Goal: Find specific page/section: Find specific page/section

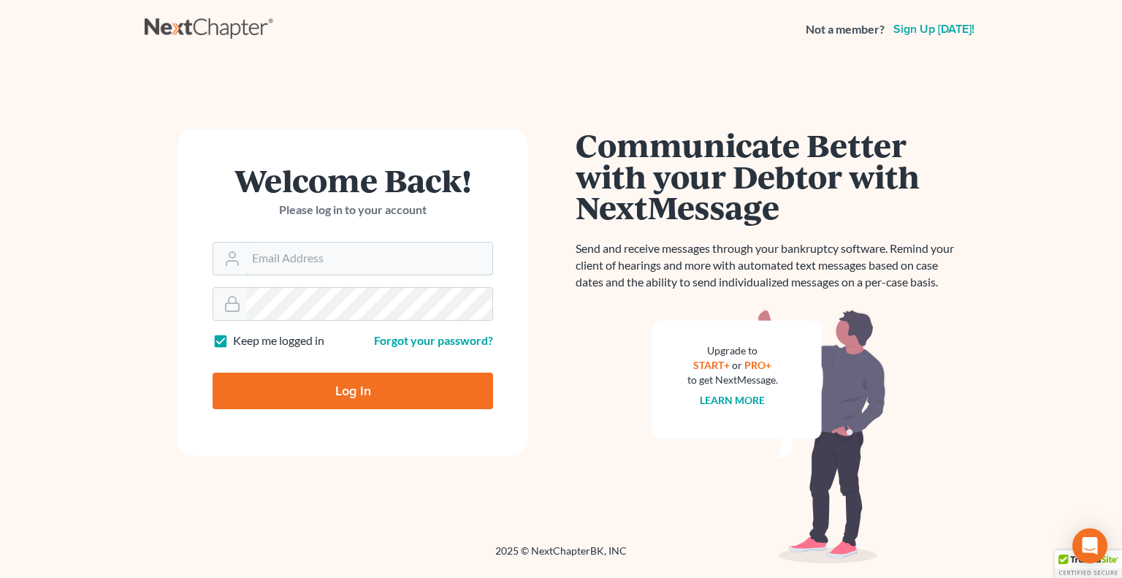
type input "bankruptcyquestions@gmail.com"
click at [362, 387] on input "Log In" at bounding box center [353, 391] width 281 height 37
type input "Thinking..."
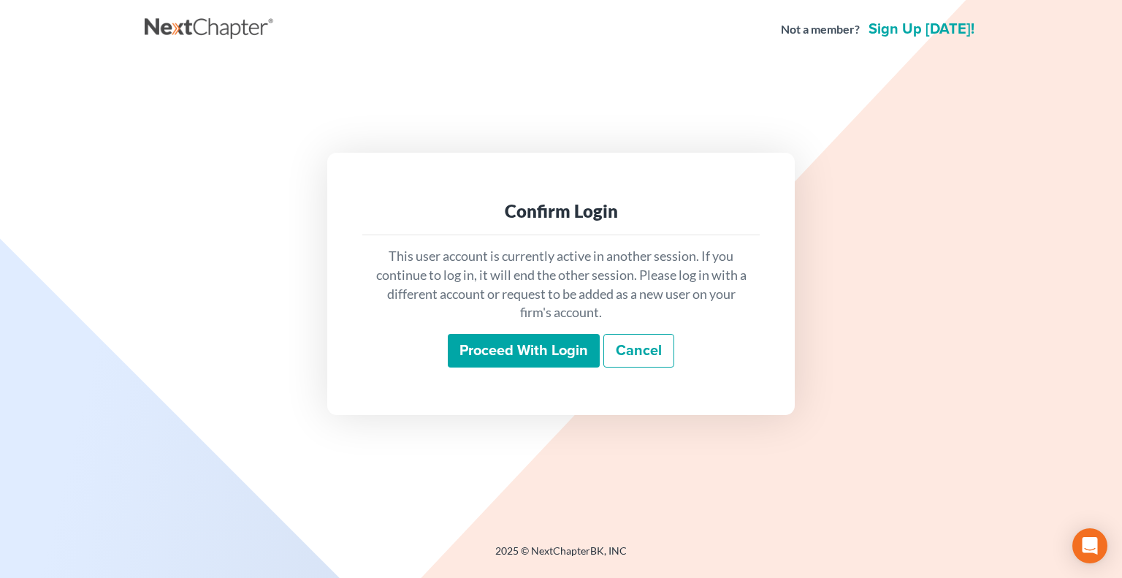
click at [511, 354] on input "Proceed with login" at bounding box center [524, 351] width 152 height 34
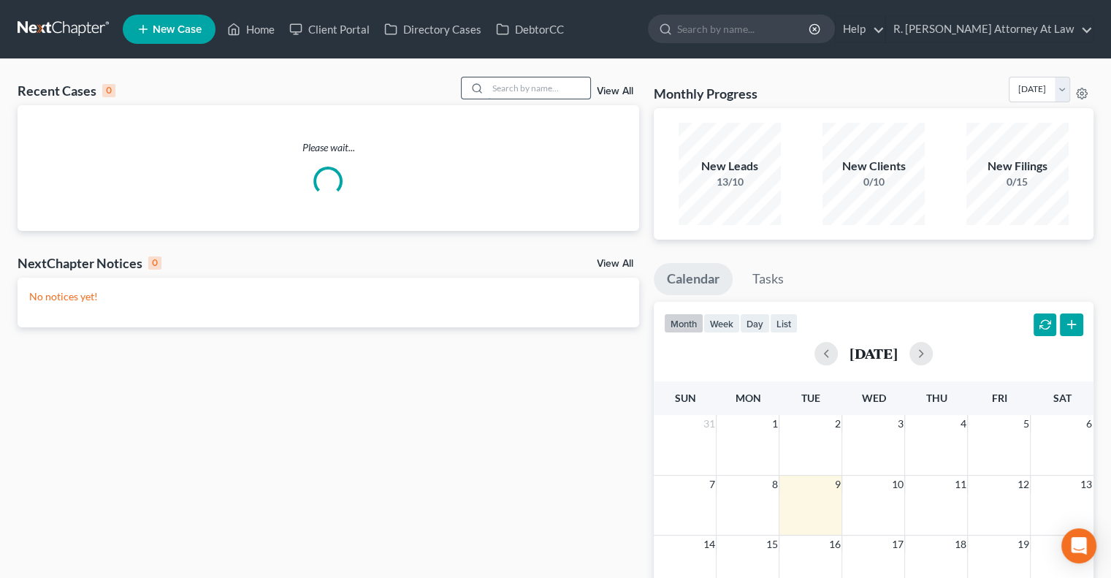
click at [523, 88] on input "search" at bounding box center [539, 87] width 102 height 21
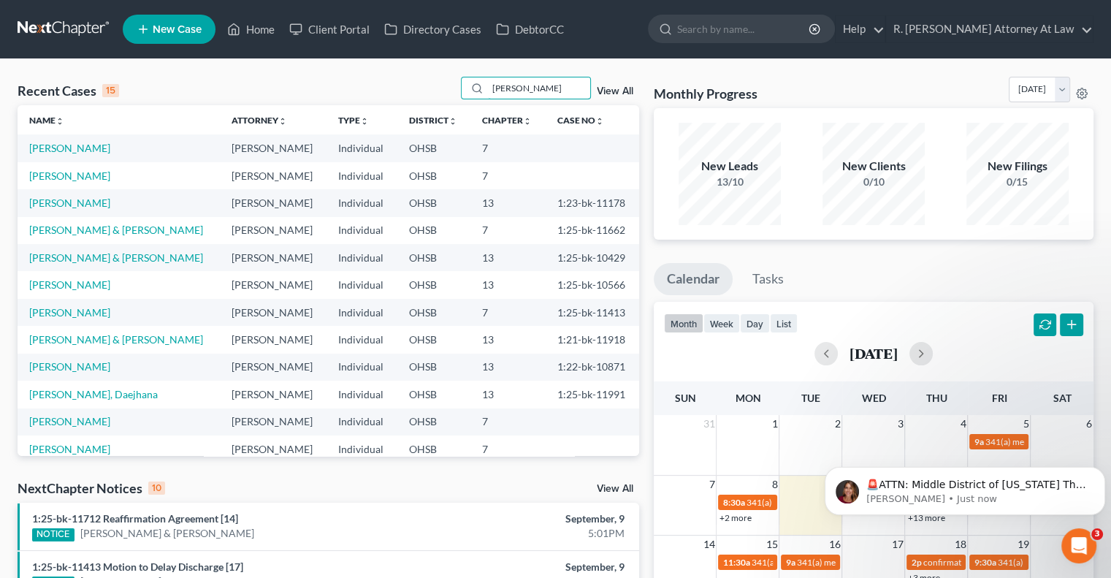
type input "[PERSON_NAME]"
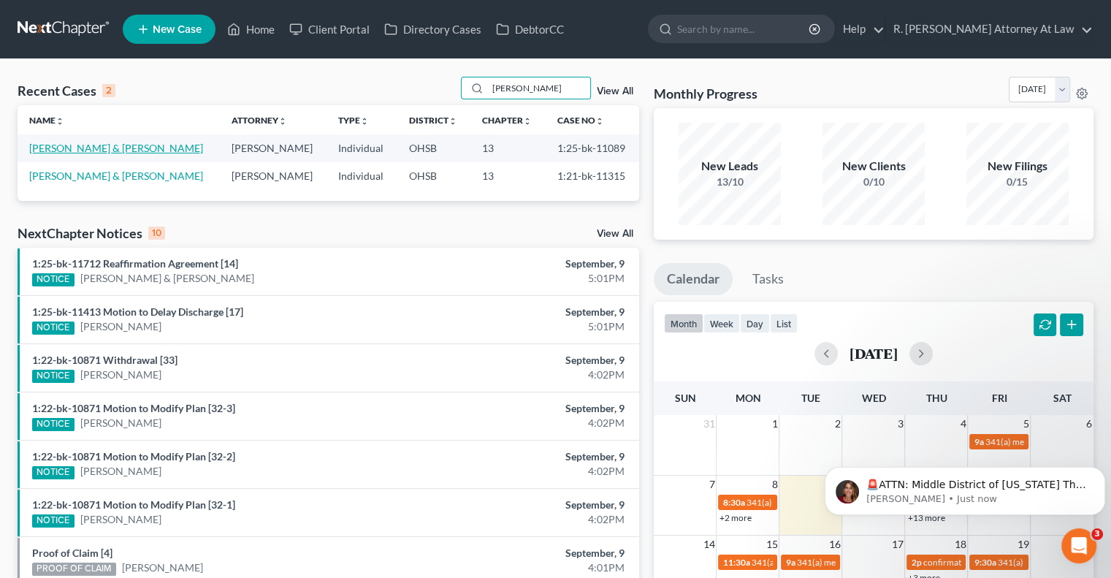
click at [76, 143] on link "[PERSON_NAME] & [PERSON_NAME]" at bounding box center [116, 148] width 174 height 12
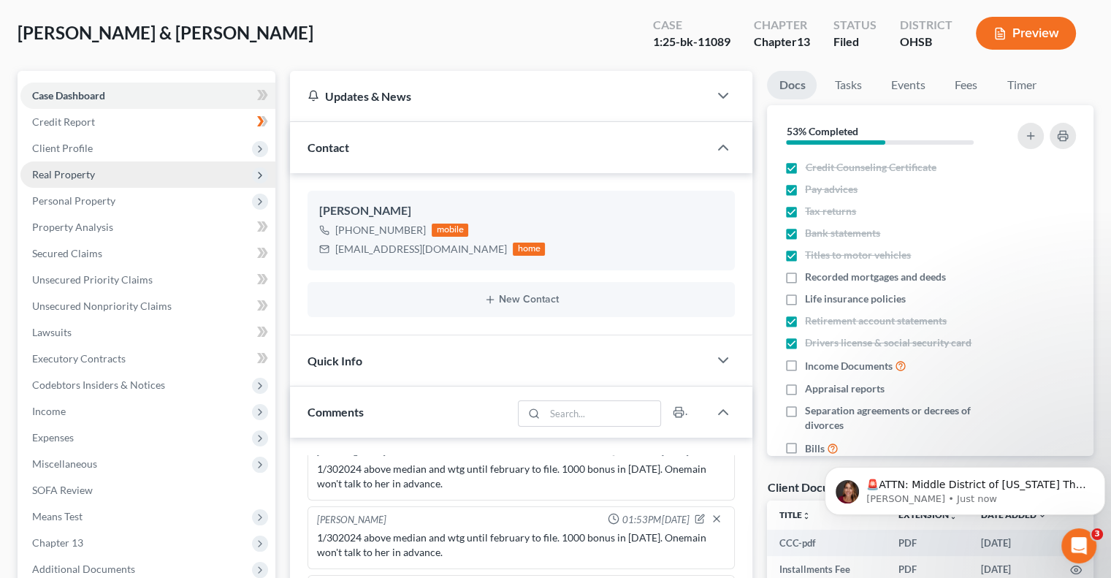
scroll to position [73, 0]
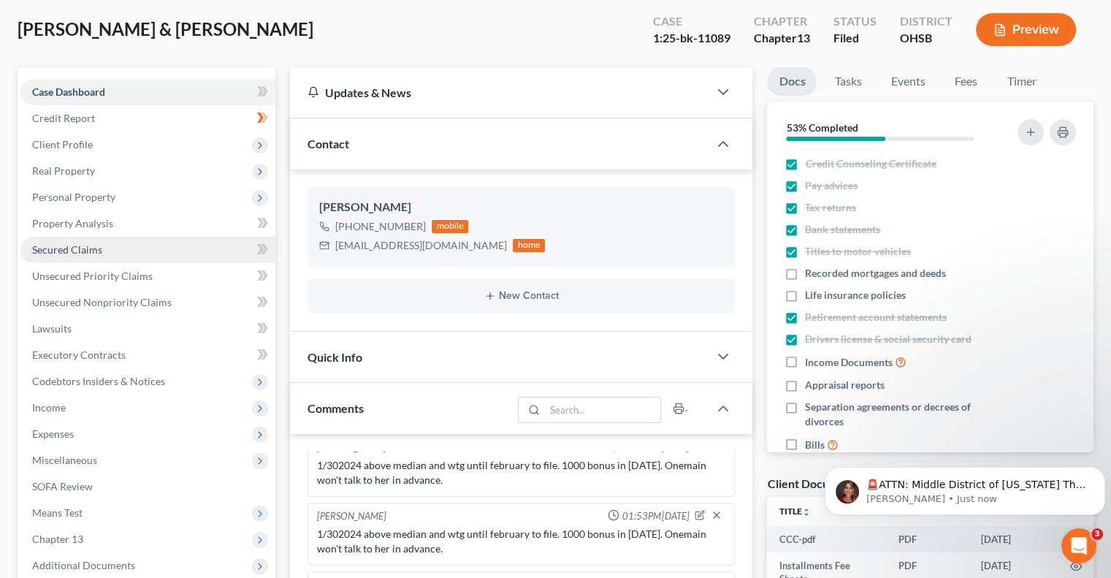
click at [91, 254] on span "Secured Claims" at bounding box center [67, 249] width 70 height 12
